Goal: Navigation & Orientation: Find specific page/section

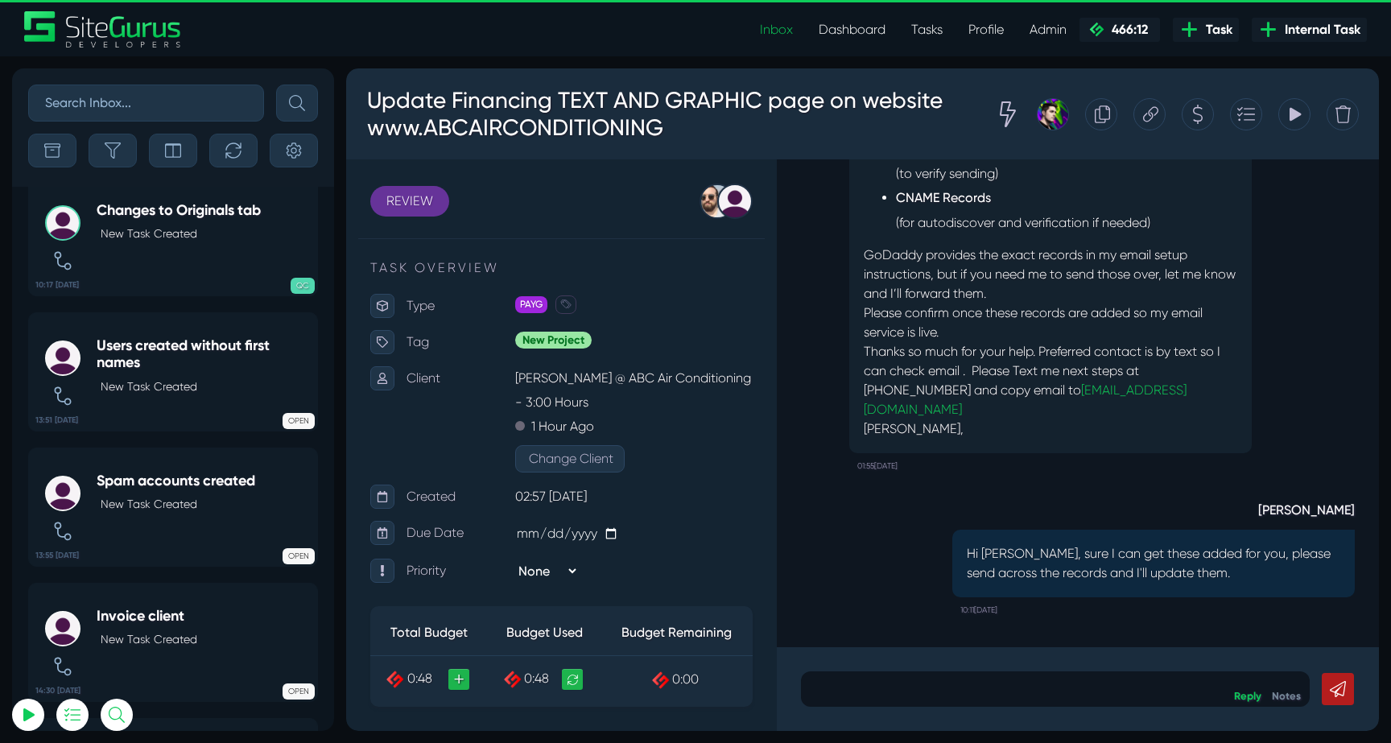
scroll to position [-4022, 0]
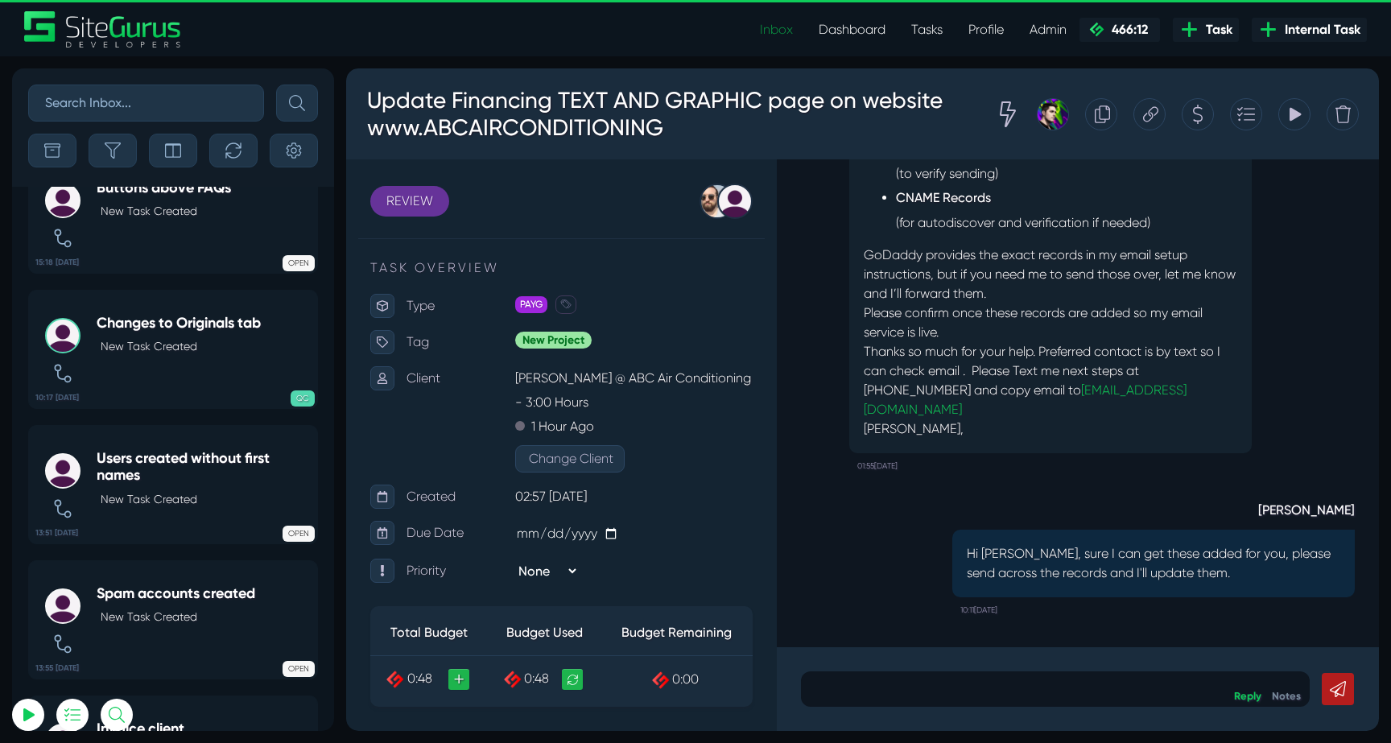
click at [781, 32] on link "Inbox" at bounding box center [776, 30] width 59 height 32
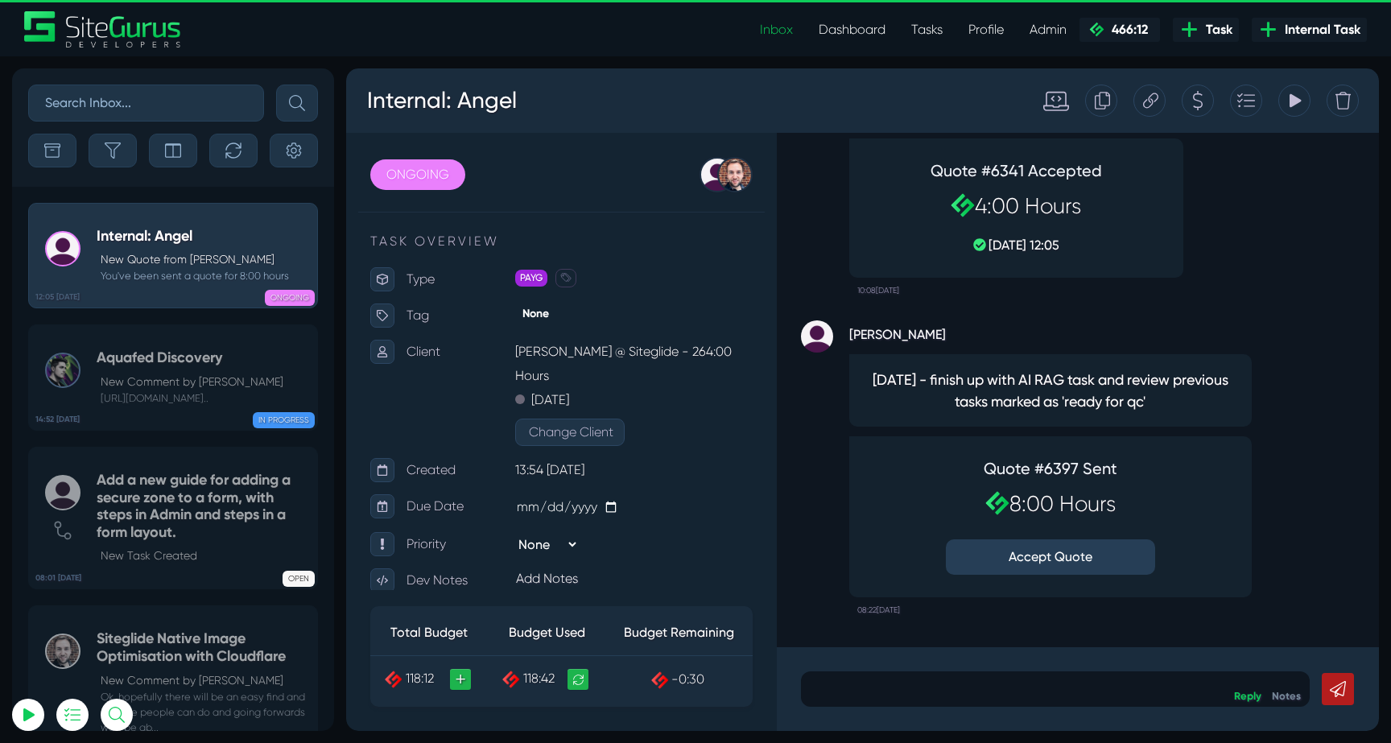
type input "luke@sitegurus.io"
click at [1038, 565] on button "Accept Quote" at bounding box center [1050, 556] width 209 height 35
click at [110, 144] on icon "button" at bounding box center [113, 150] width 16 height 16
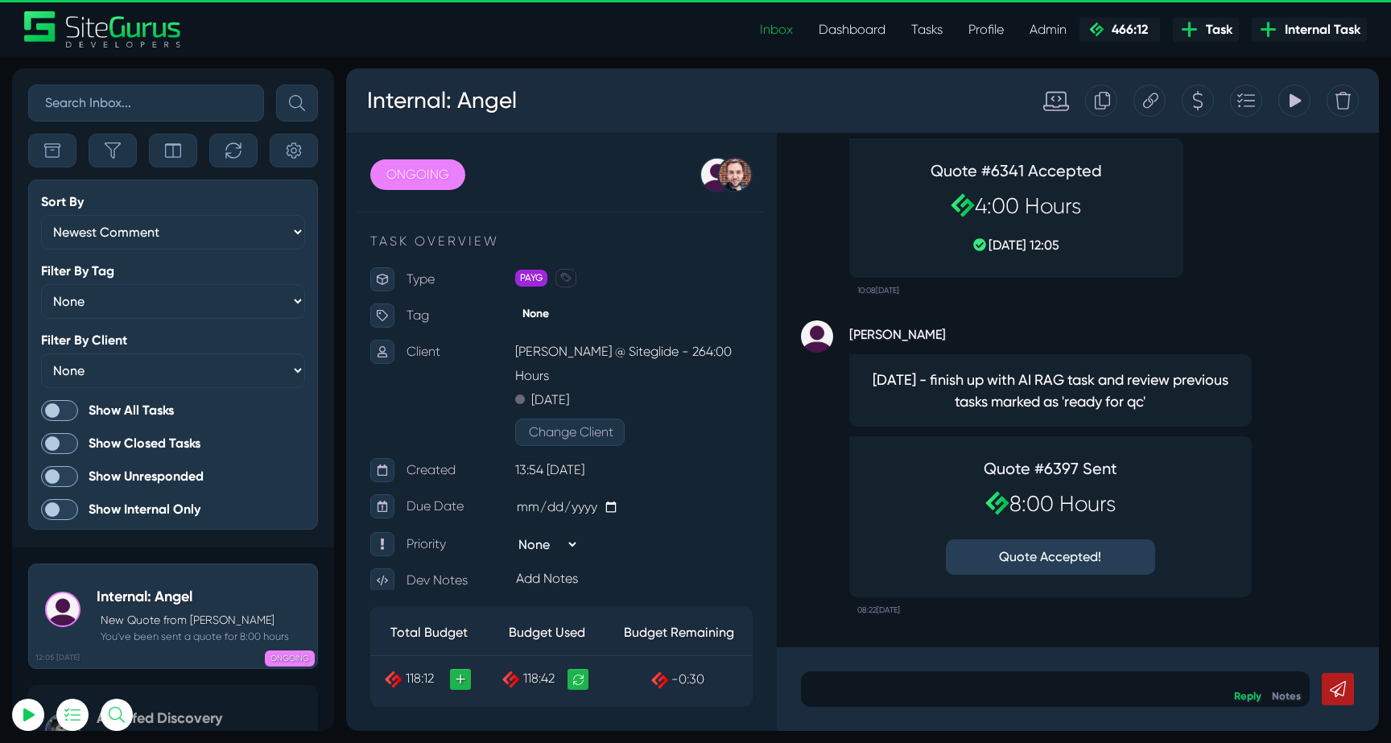
scroll to position [-4148, 0]
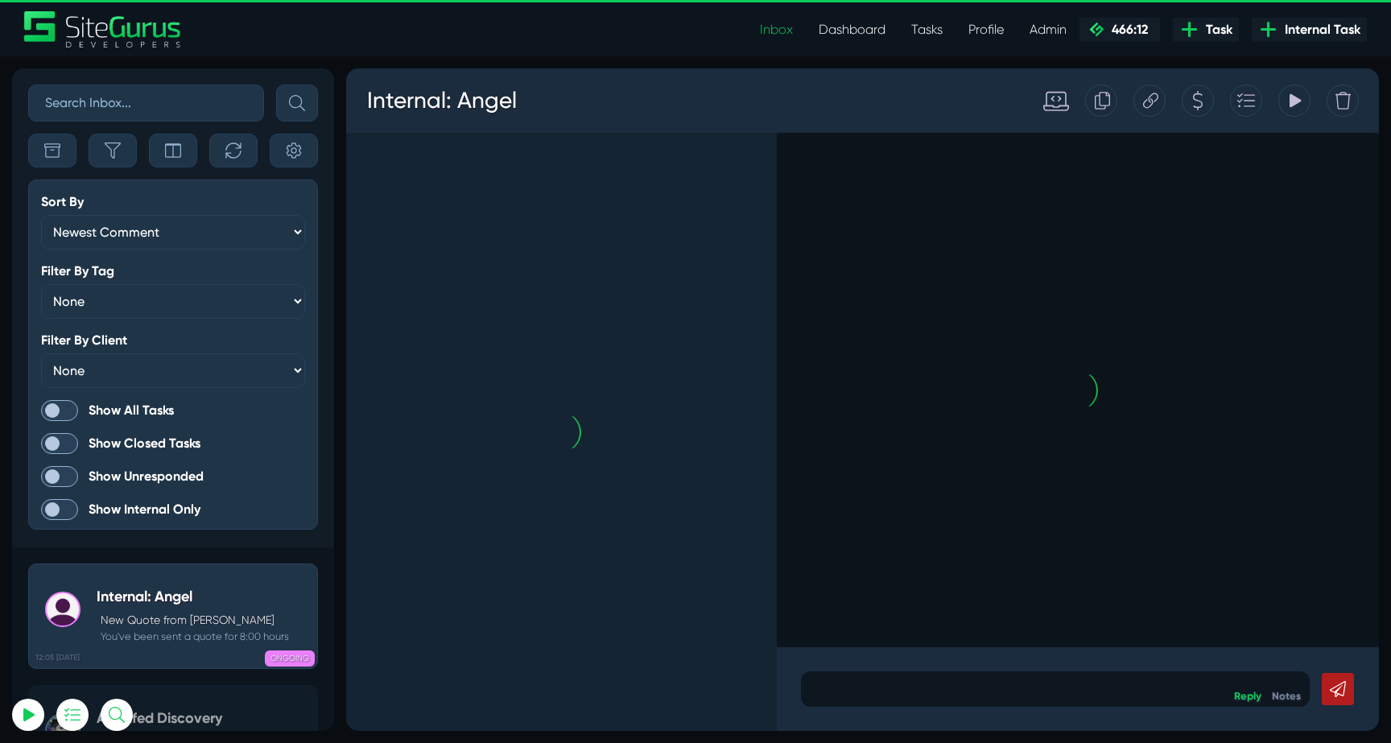
click at [61, 411] on span at bounding box center [59, 410] width 37 height 21
click at [0, 0] on input "Show All Tasks" at bounding box center [0, 0] width 0 height 0
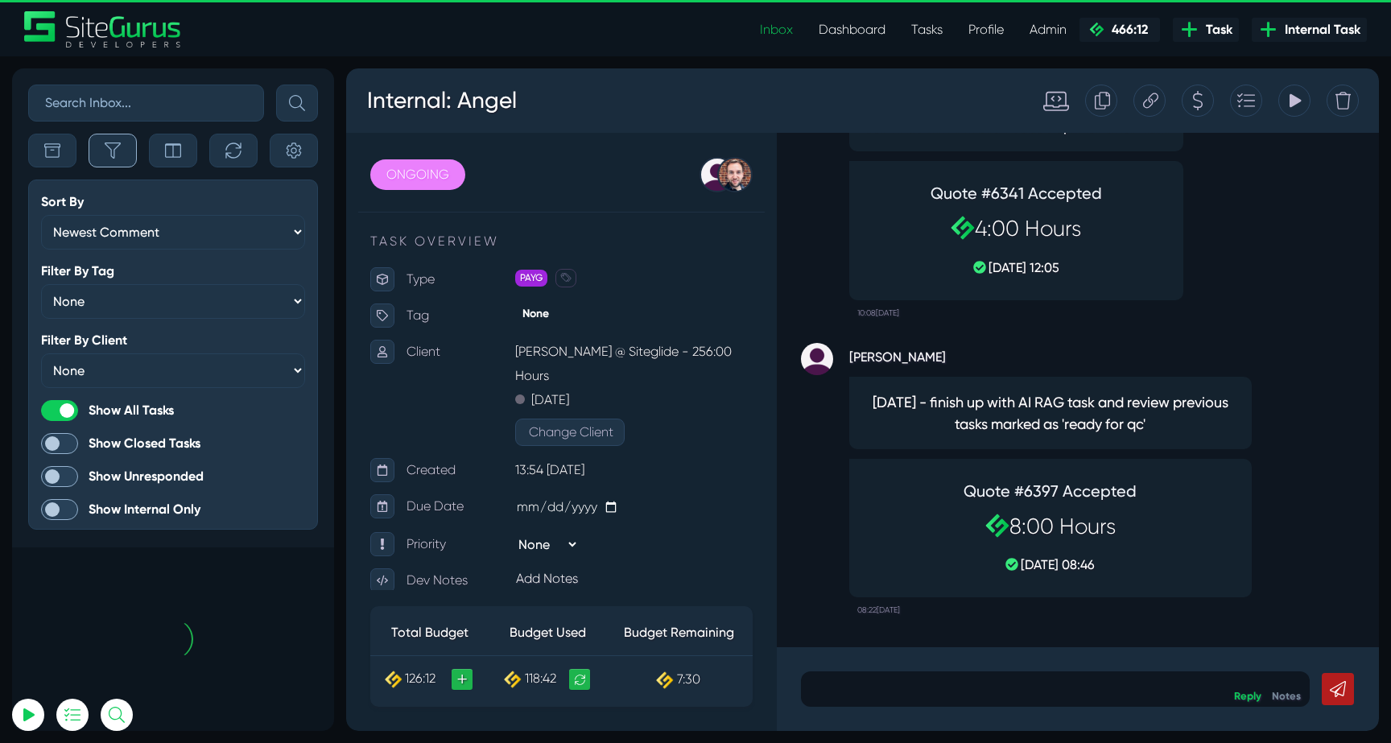
click at [118, 153] on icon "button" at bounding box center [113, 150] width 16 height 16
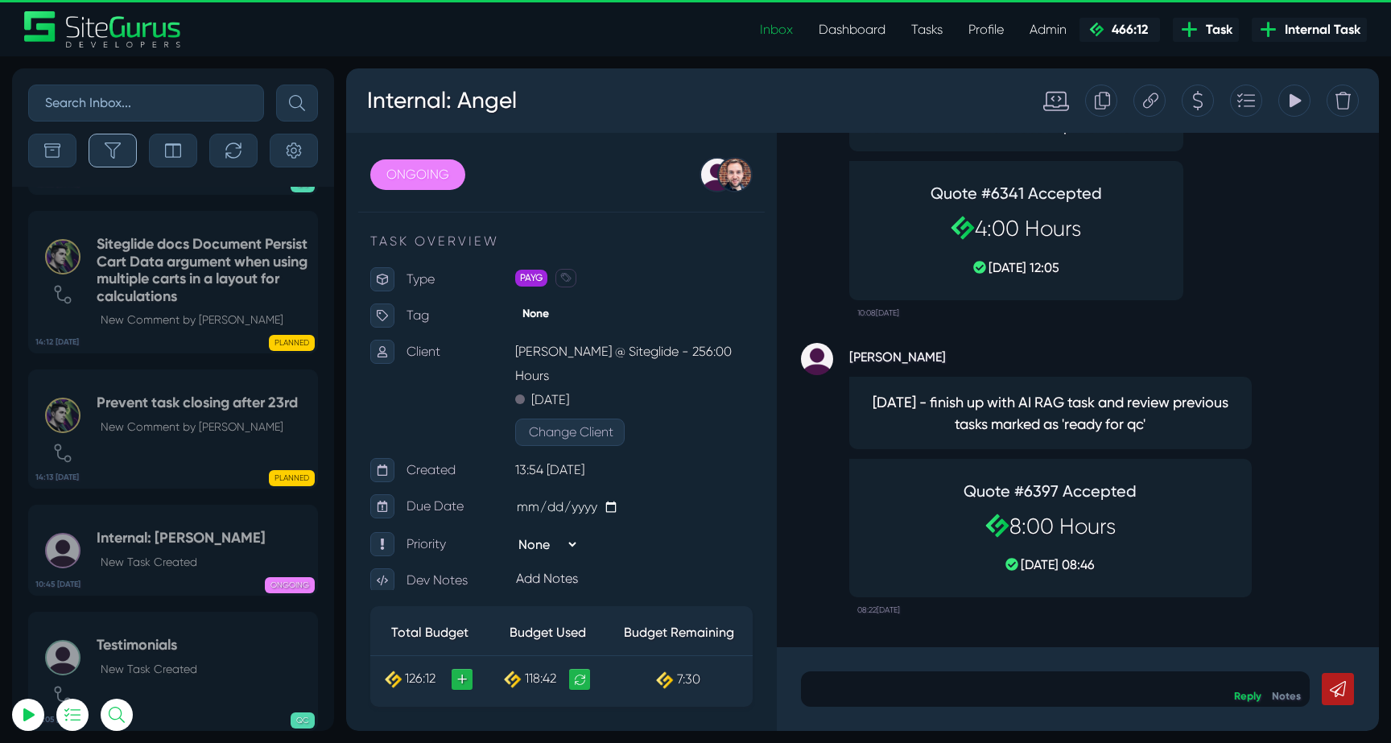
scroll to position [-63972, 0]
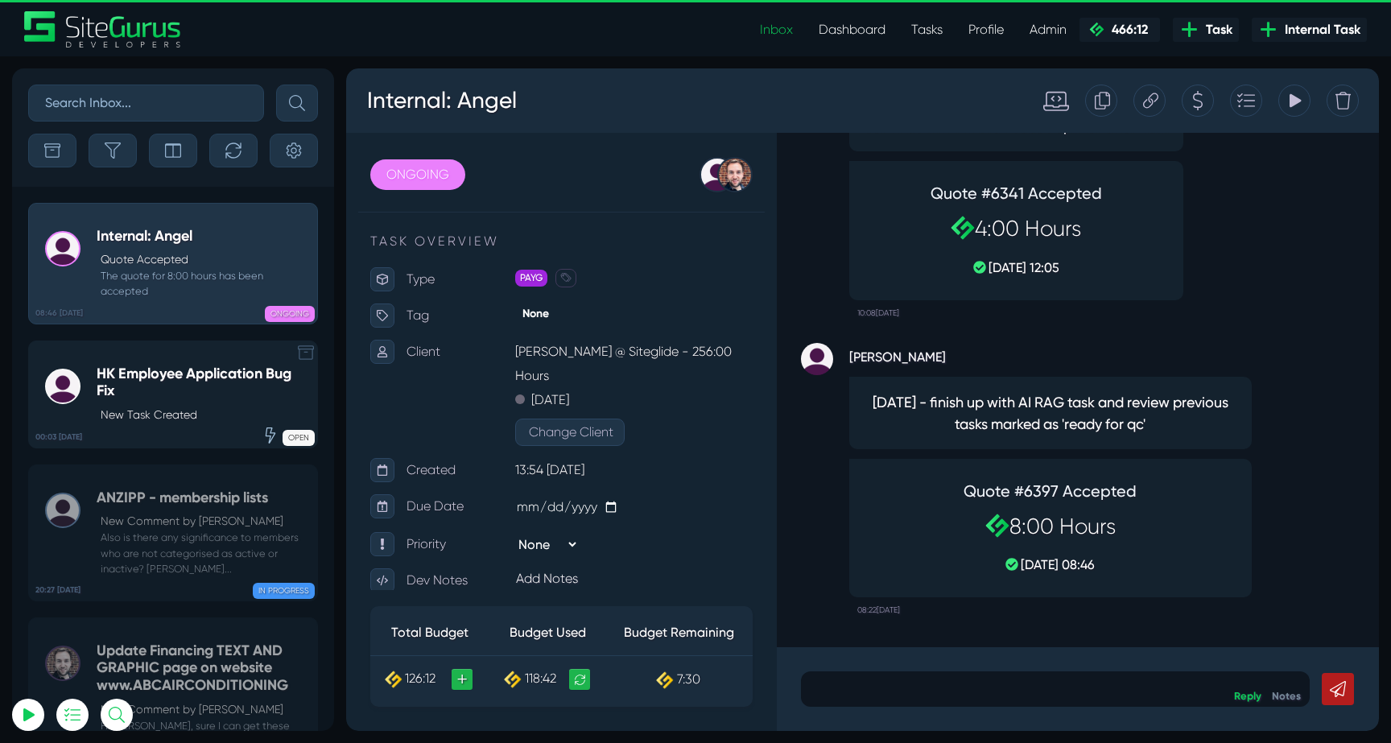
click at [176, 367] on h5 "HK Employee Application Bug Fix" at bounding box center [203, 383] width 213 height 35
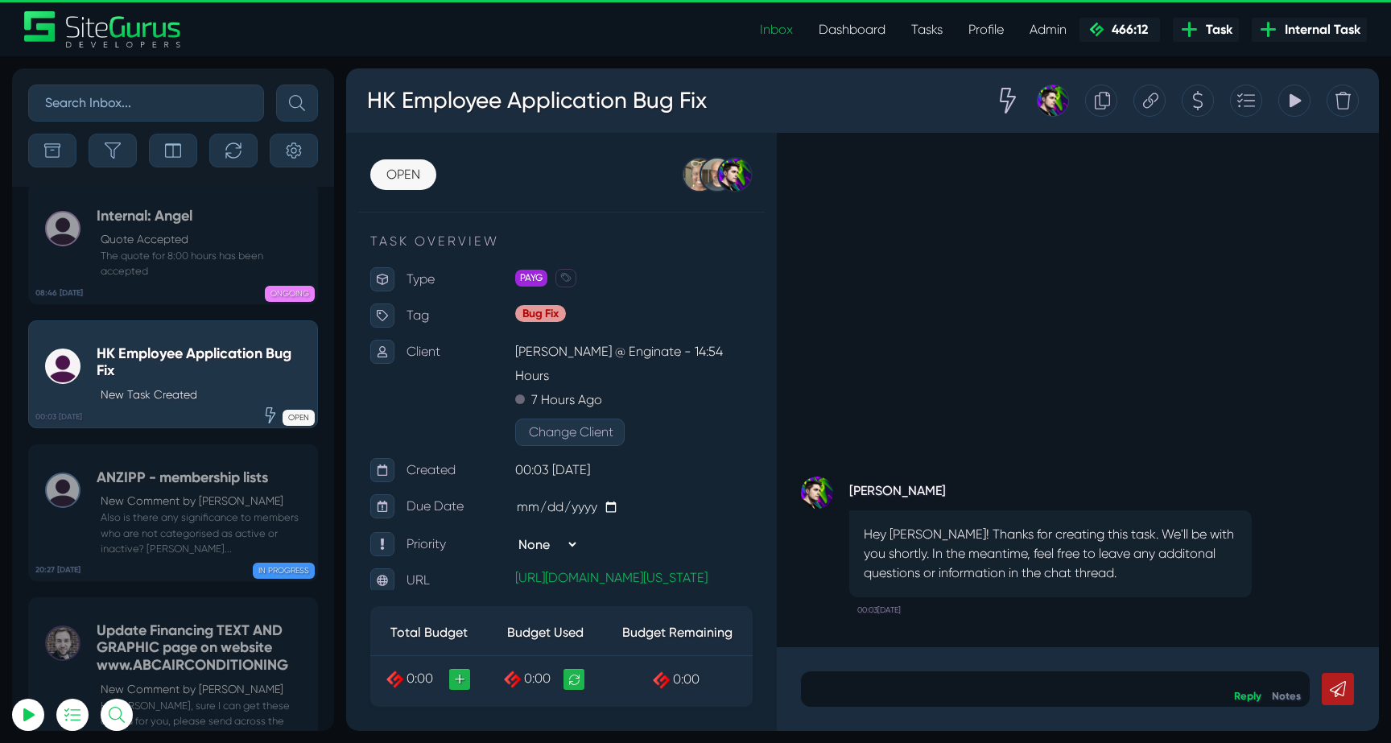
click at [1153, 103] on icon at bounding box center [1150, 100] width 15 height 15
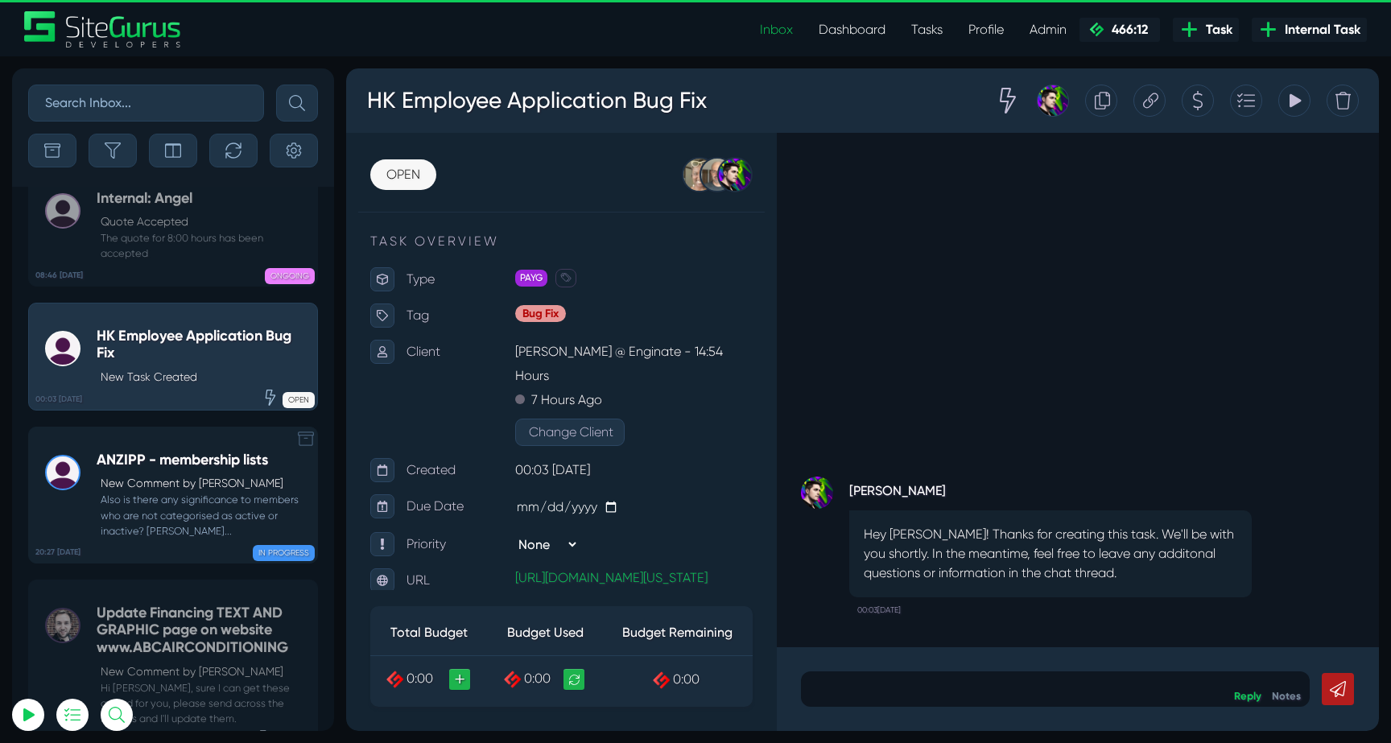
scroll to position [-63830, 0]
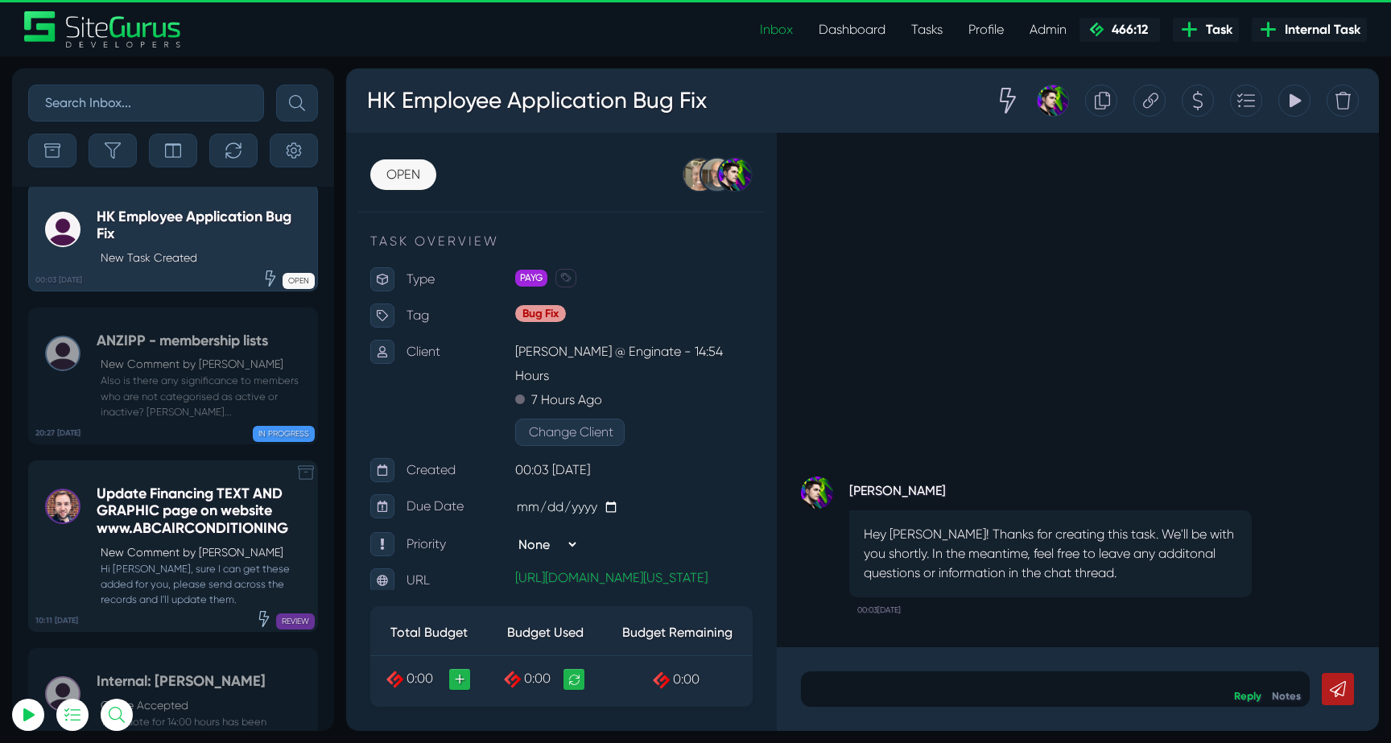
click at [134, 485] on h5 "Update Financing TEXT AND GRAPHIC page on website www.ABCAIRCONDITIONING" at bounding box center [203, 511] width 213 height 52
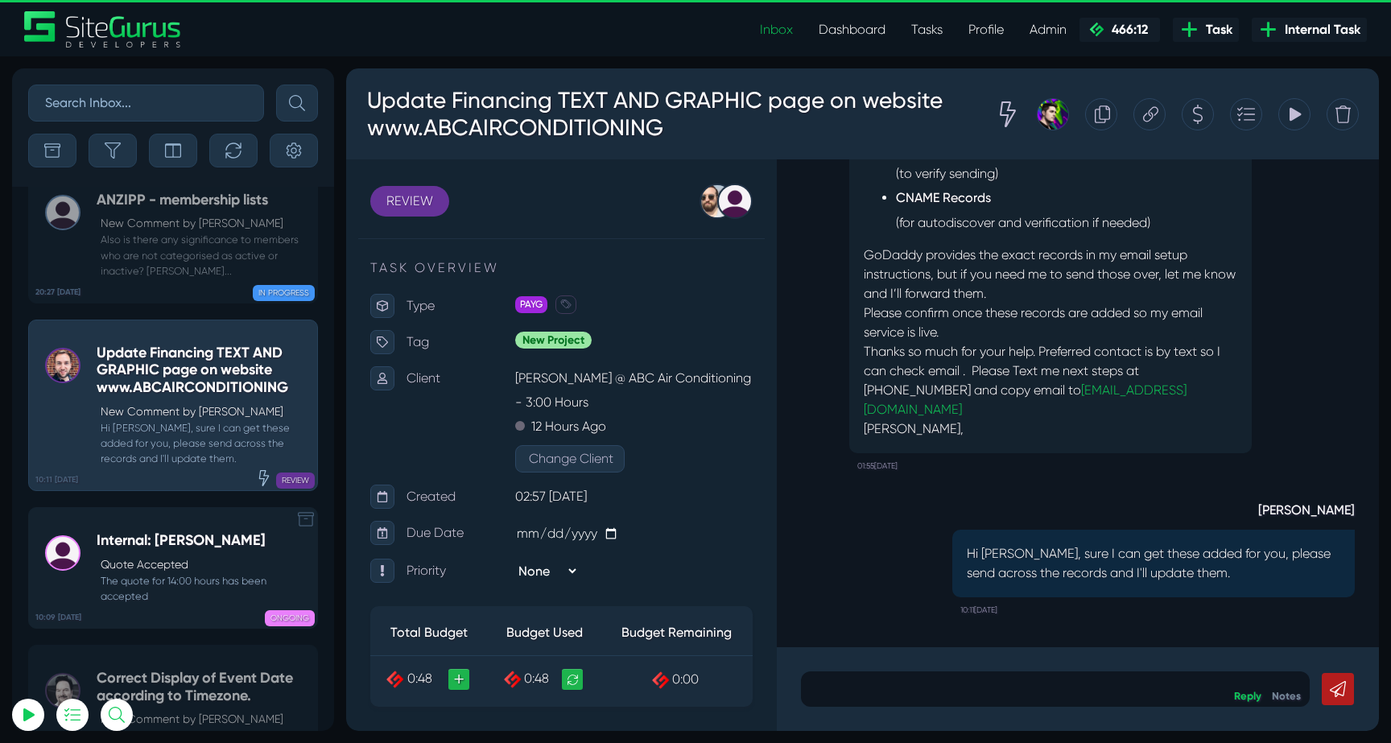
scroll to position [-63972, 0]
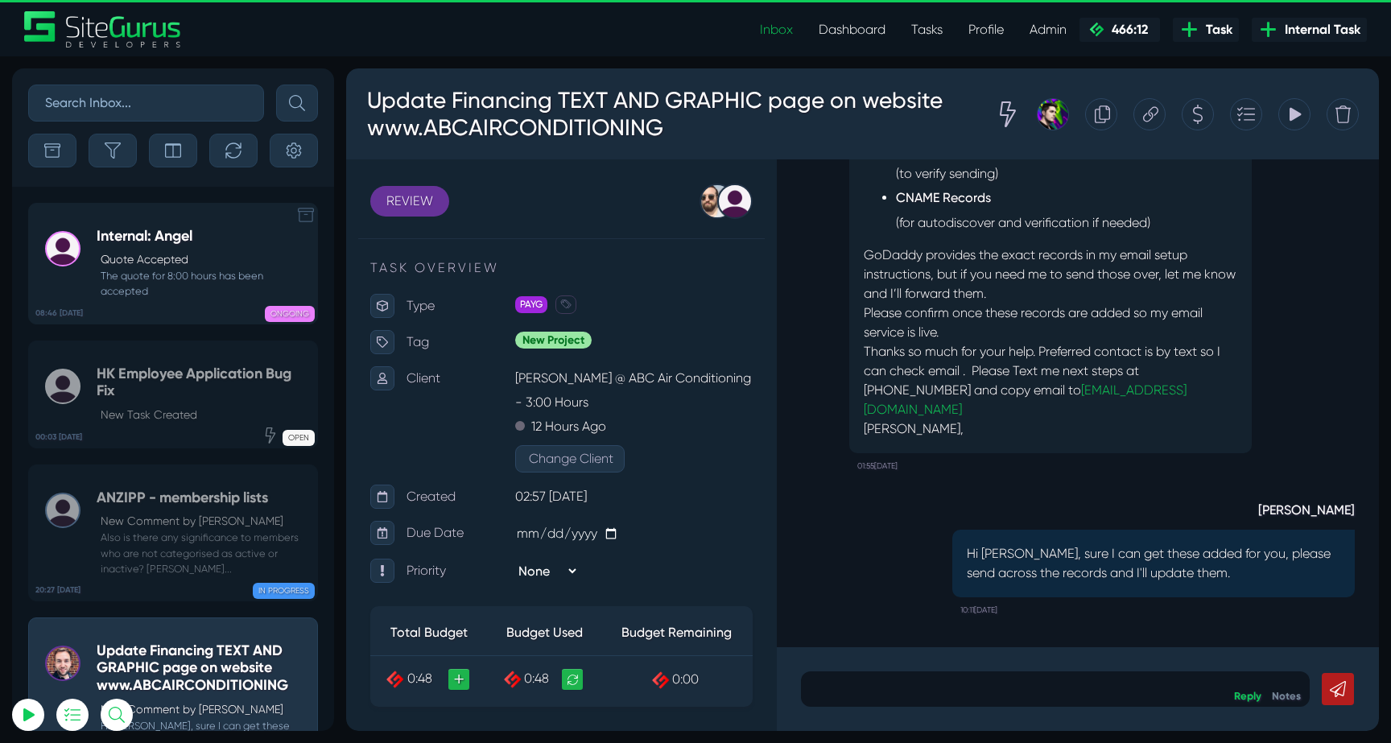
click at [152, 297] on small "The quote for 8:00 hours has been accepted" at bounding box center [203, 283] width 213 height 31
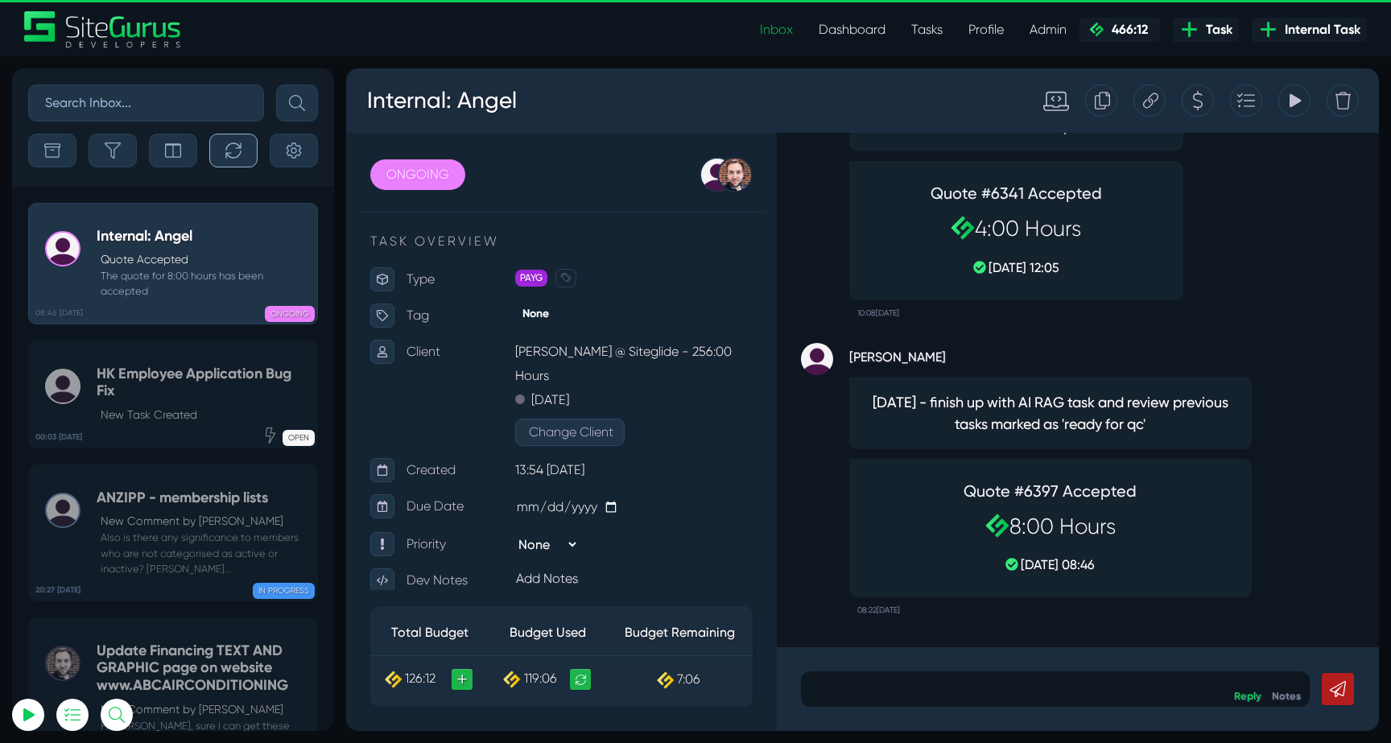
click at [213, 160] on button "button" at bounding box center [233, 151] width 48 height 34
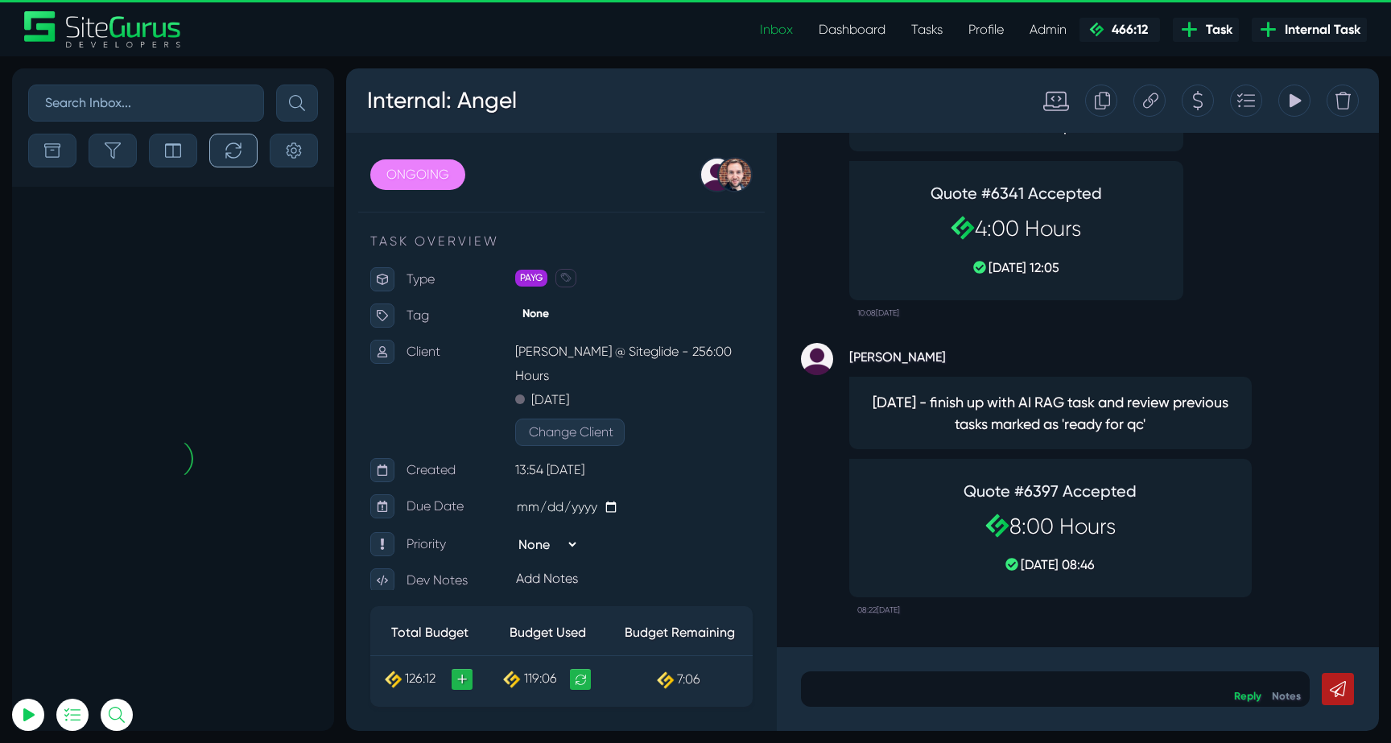
scroll to position [-63972, 0]
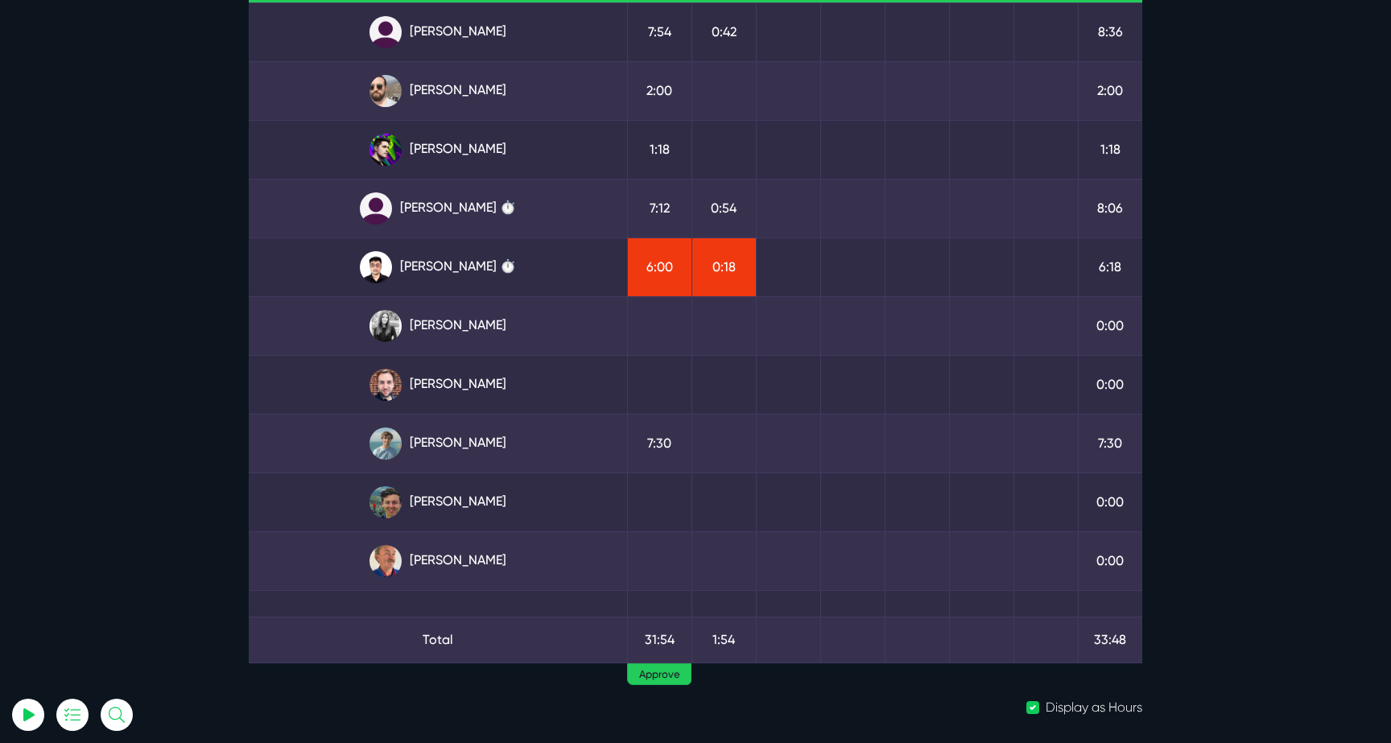
scroll to position [176, 0]
